Goal: Entertainment & Leisure: Browse casually

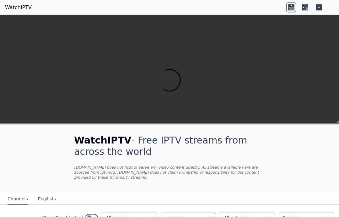
scroll to position [236, 0]
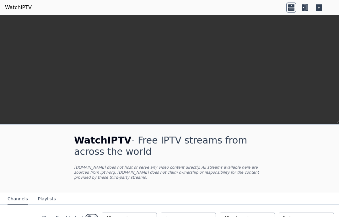
scroll to position [1108, 0]
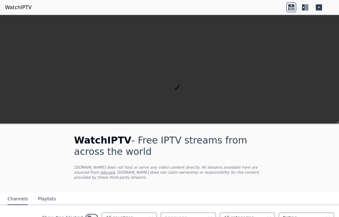
scroll to position [1987, 0]
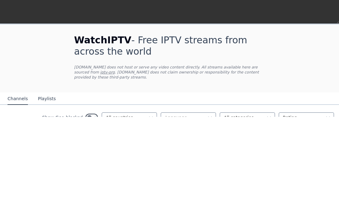
scroll to position [2209, 0]
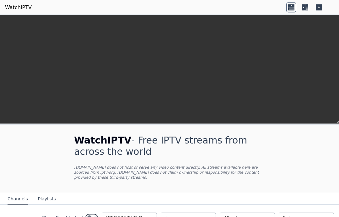
scroll to position [207, 0]
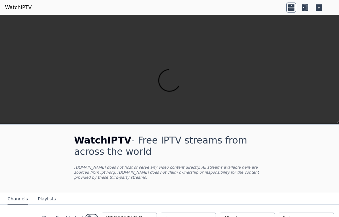
scroll to position [319, 0]
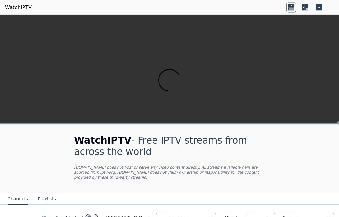
scroll to position [410, 0]
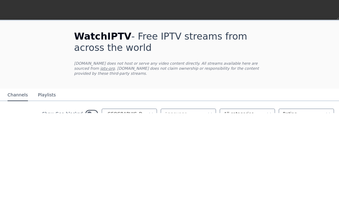
scroll to position [0, 0]
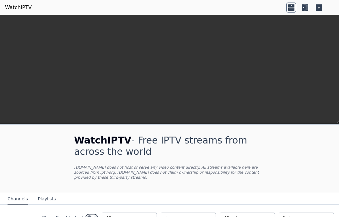
click at [15, 145] on video at bounding box center [169, 84] width 339 height 138
click at [12, 143] on video at bounding box center [169, 84] width 339 height 138
